Goal: Information Seeking & Learning: Learn about a topic

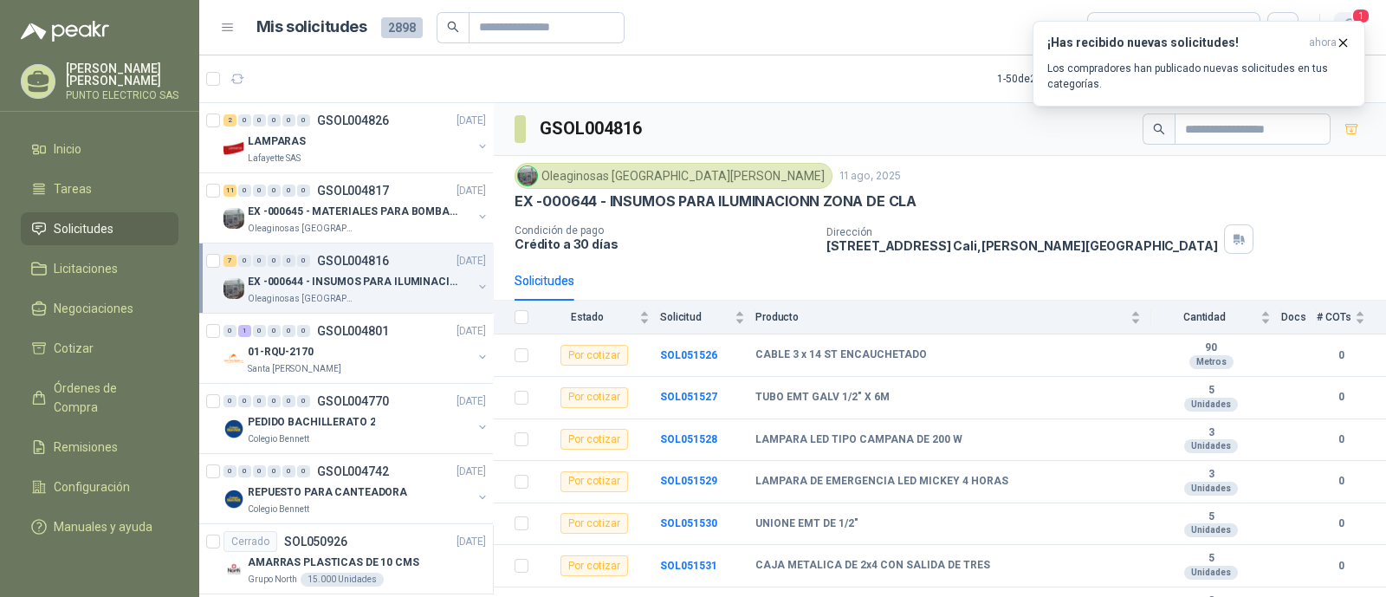
click at [1356, 19] on span "1" at bounding box center [1360, 16] width 19 height 16
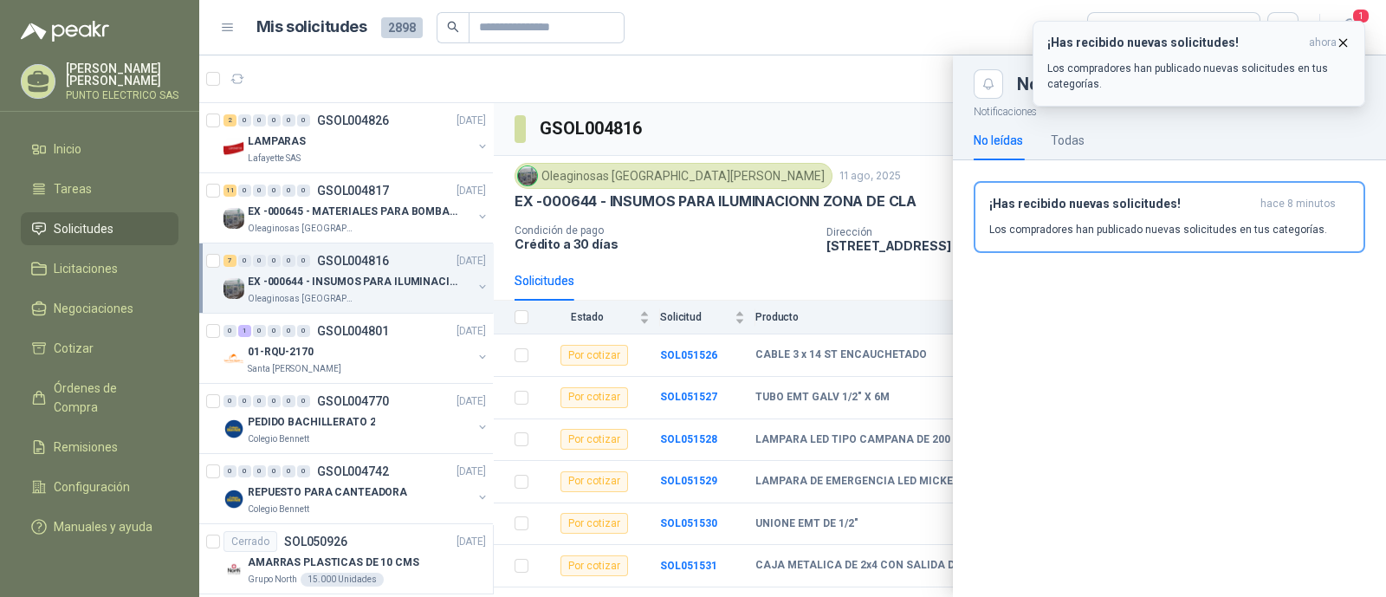
click at [1344, 42] on icon "button" at bounding box center [1343, 42] width 7 height 7
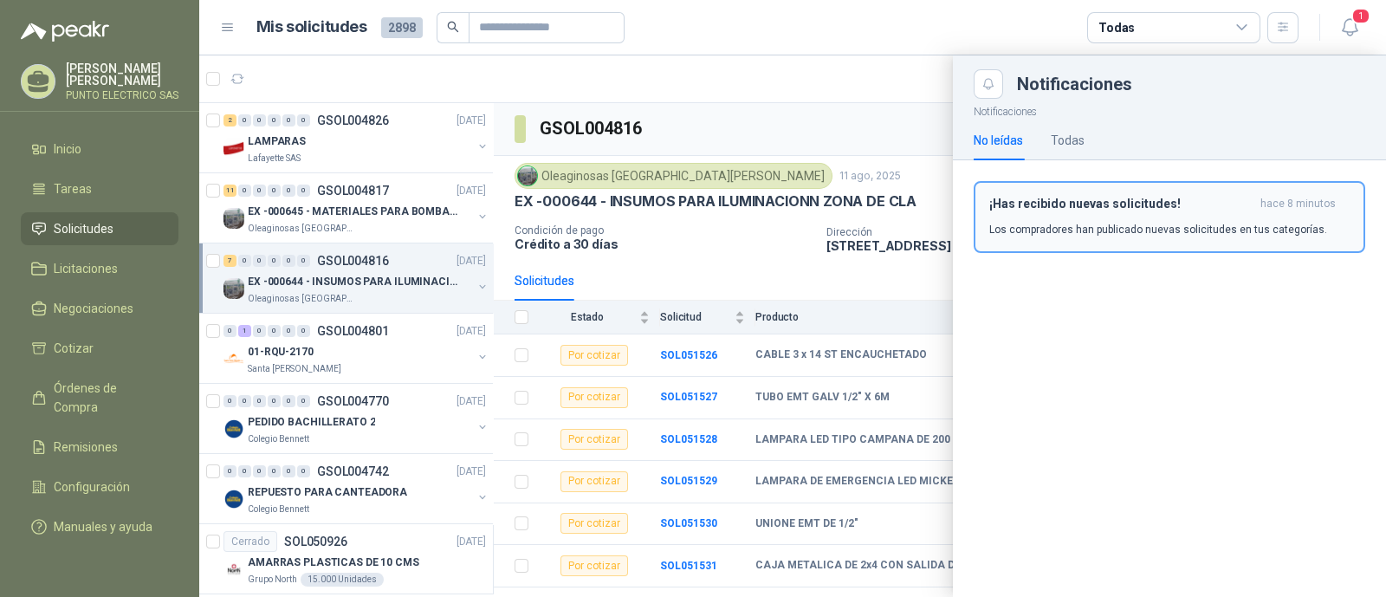
click at [1125, 231] on p "Los compradores han publicado nuevas solicitudes en tus categorías." at bounding box center [1158, 230] width 338 height 16
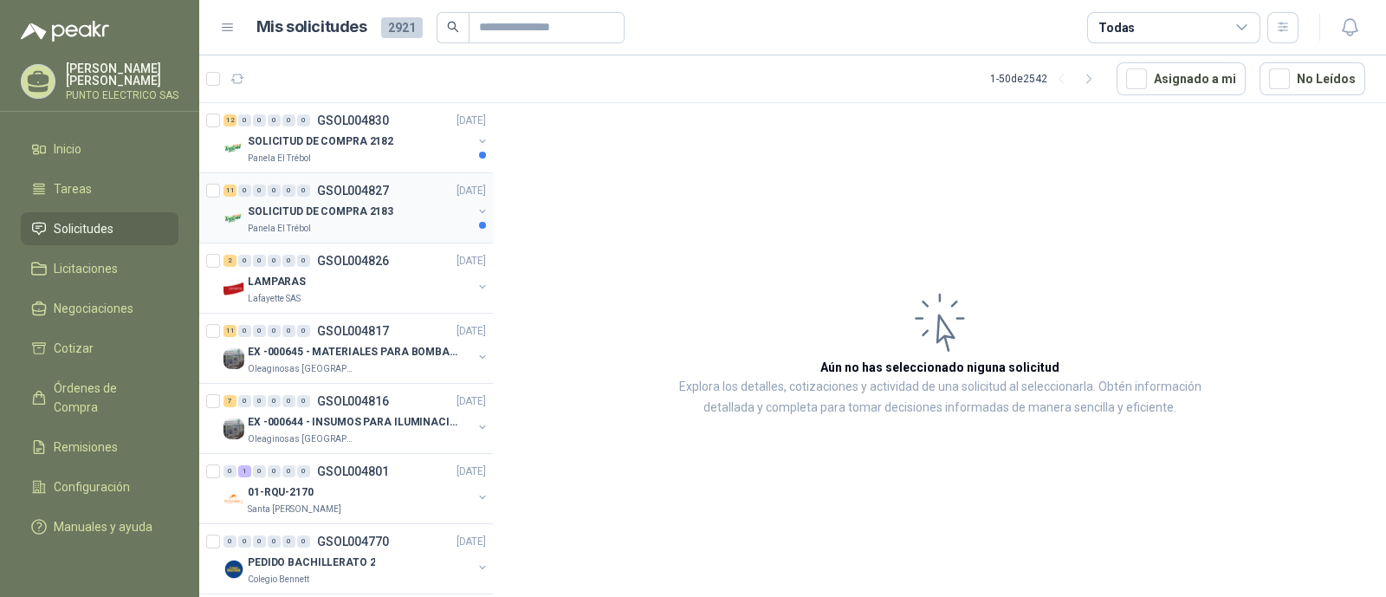
click at [344, 222] on div "Panela El Trébol" at bounding box center [360, 229] width 224 height 14
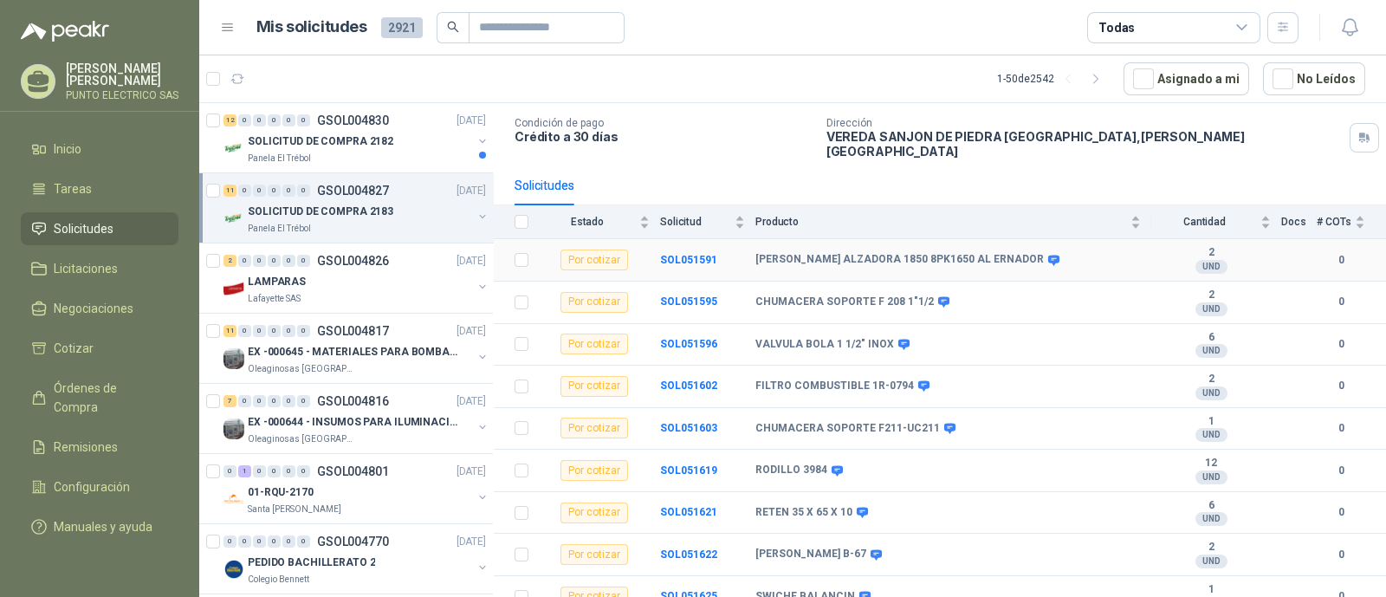
scroll to position [194, 0]
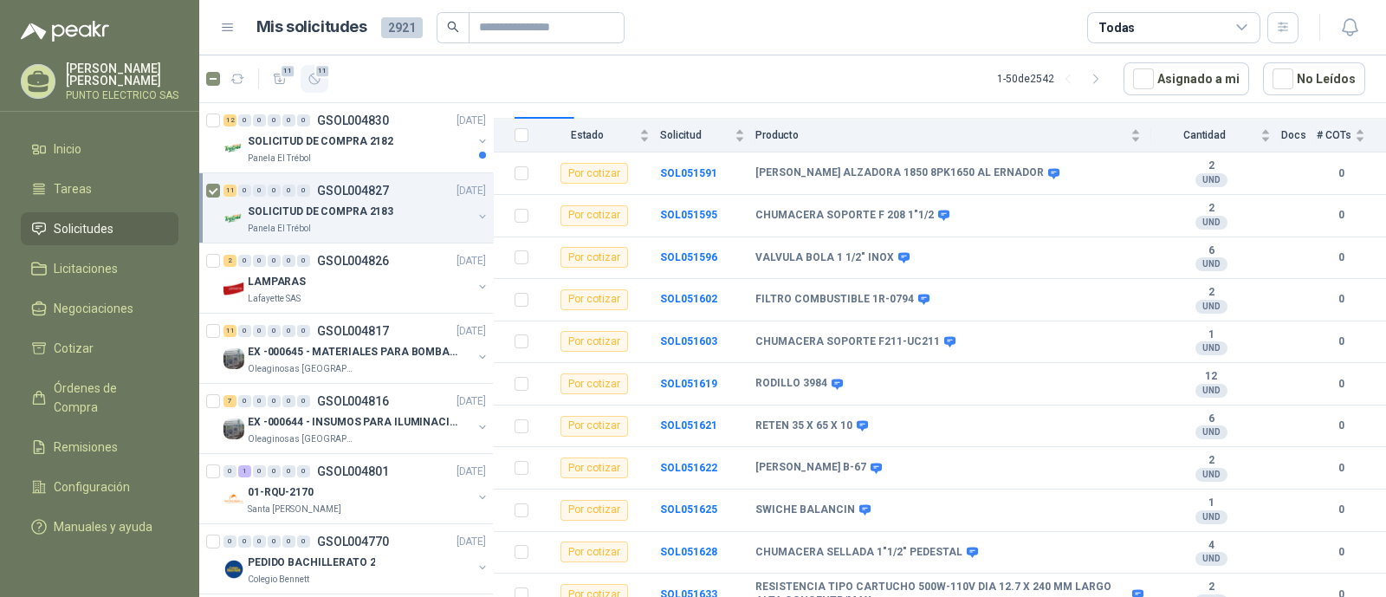
click at [312, 78] on icon "button" at bounding box center [315, 79] width 15 height 15
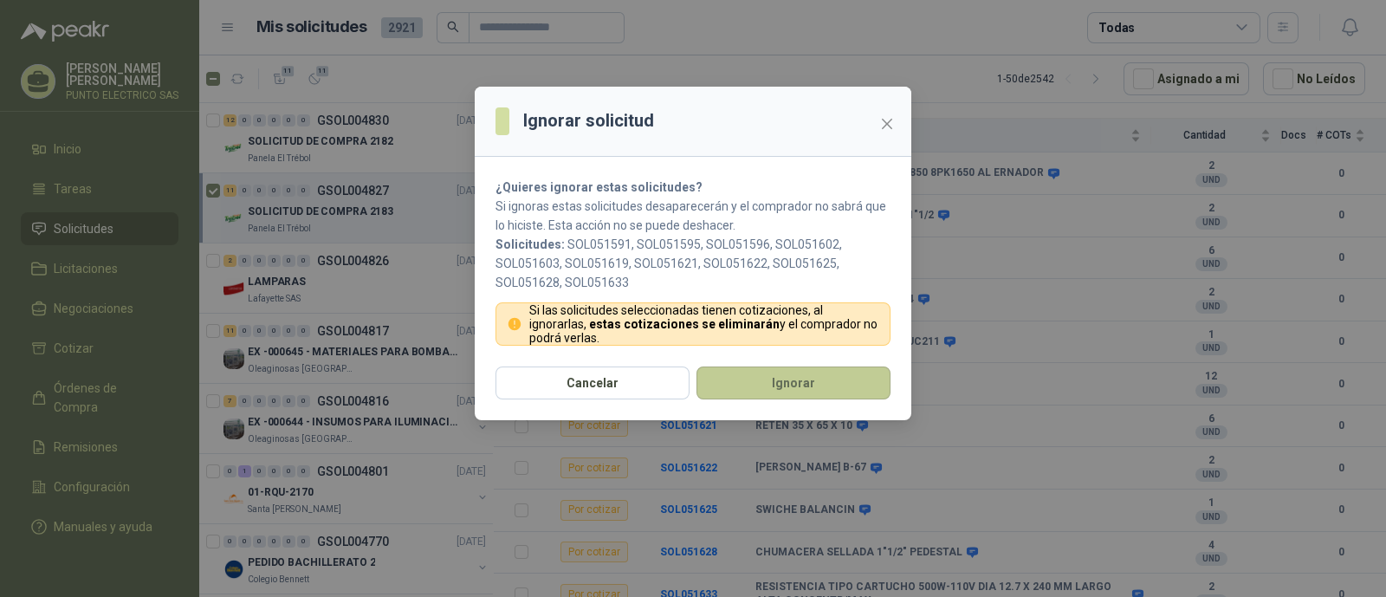
click at [811, 383] on button "Ignorar" at bounding box center [794, 382] width 194 height 33
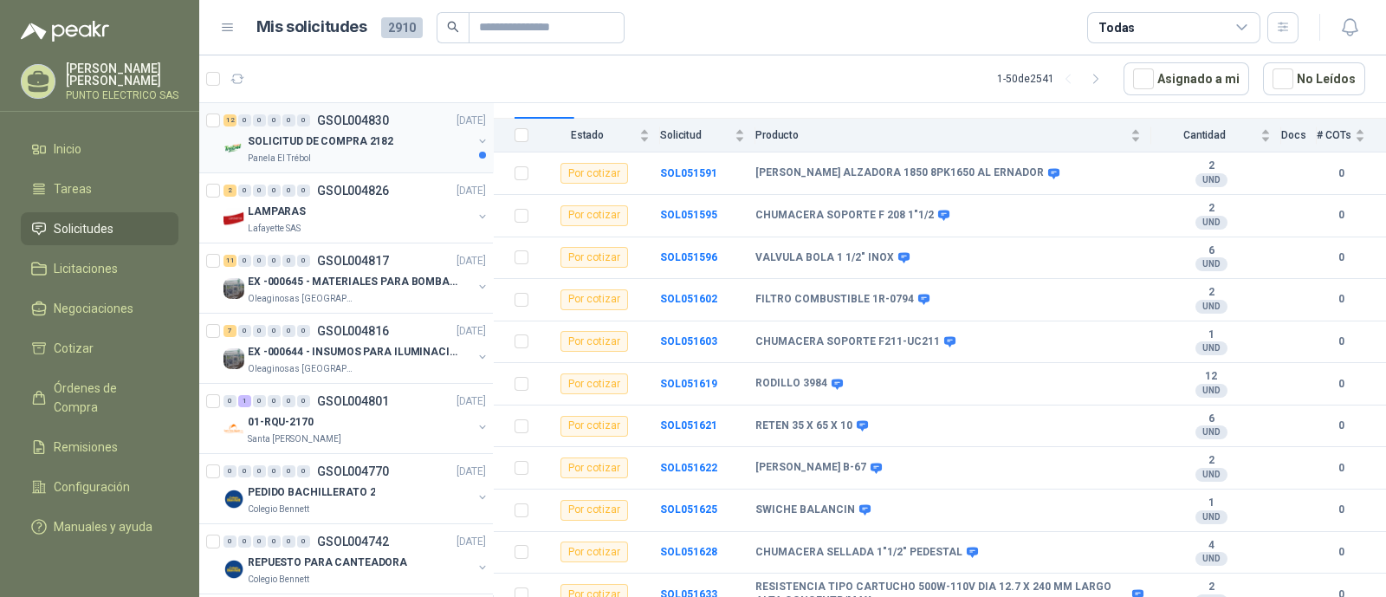
click at [321, 138] on p "SOLICITUD DE COMPRA 2182" at bounding box center [321, 141] width 146 height 16
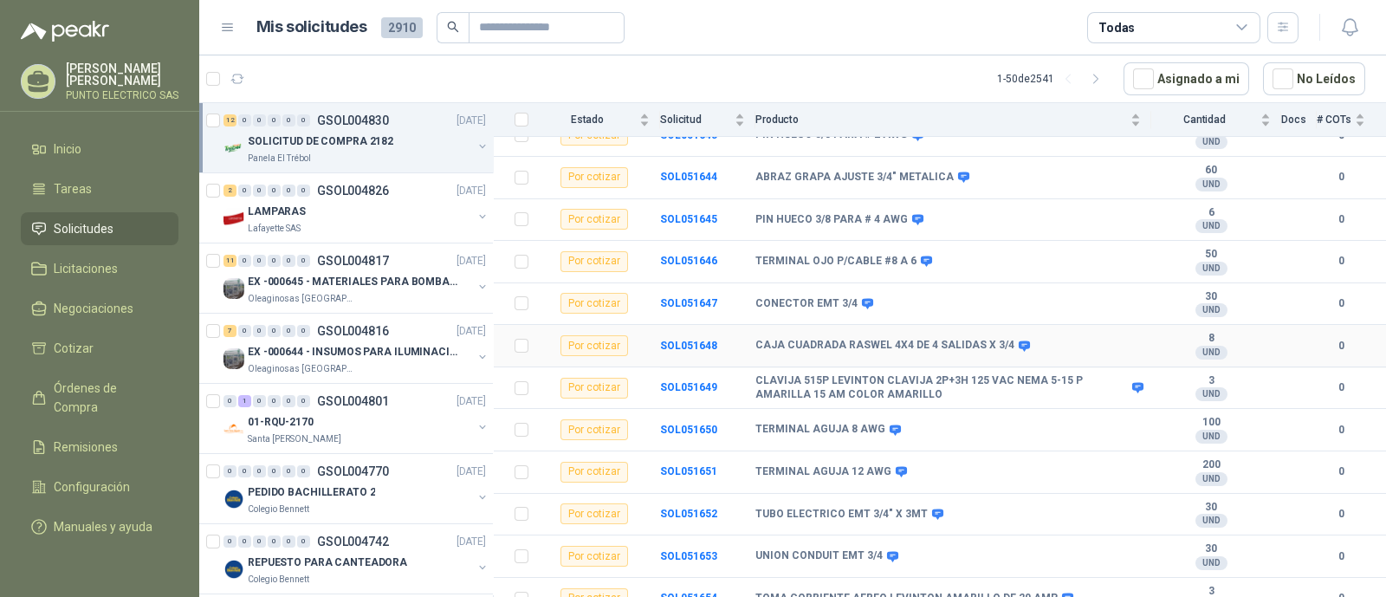
scroll to position [237, 0]
